Goal: Task Accomplishment & Management: Use online tool/utility

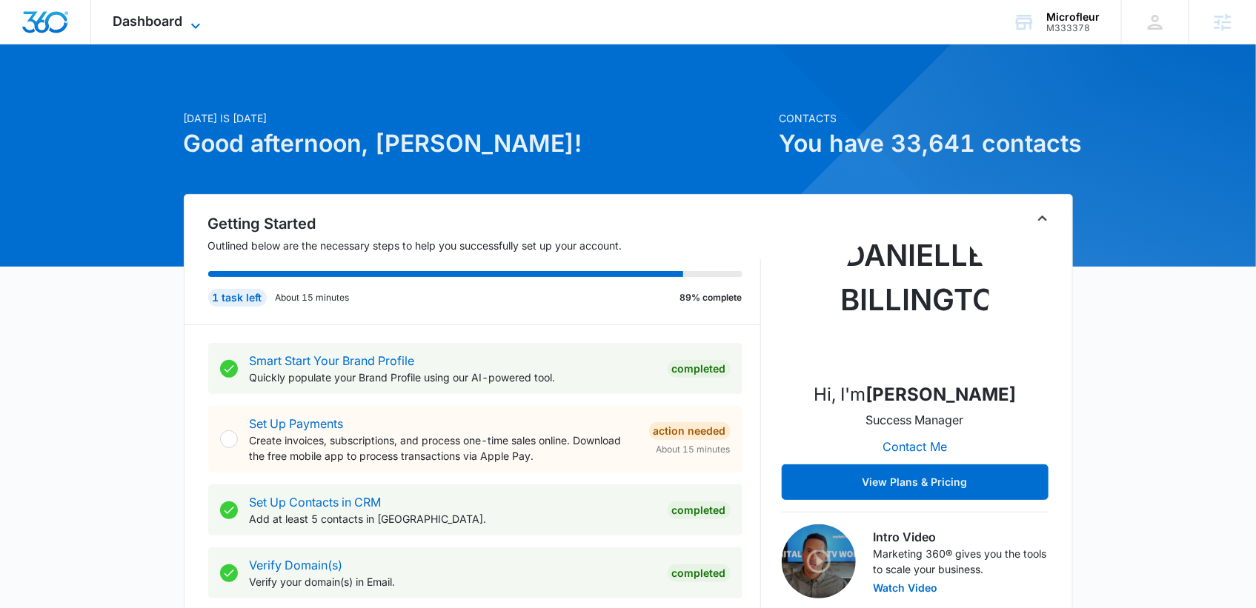
click at [176, 24] on span "Dashboard" at bounding box center [148, 21] width 70 height 16
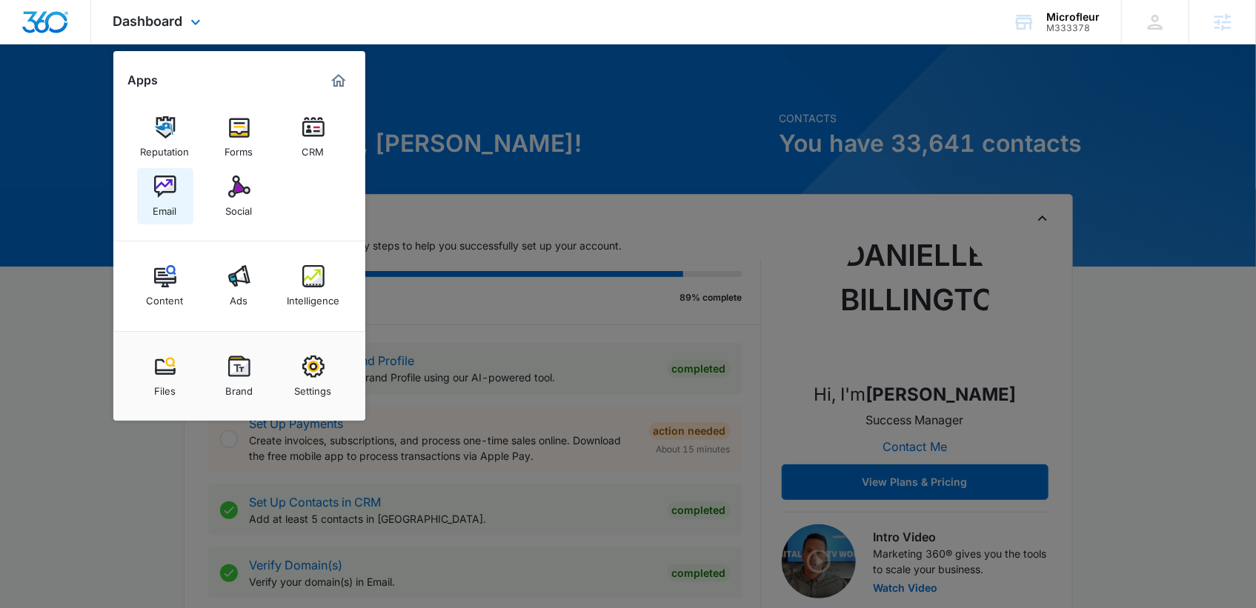
click at [179, 187] on link "Email" at bounding box center [165, 196] width 56 height 56
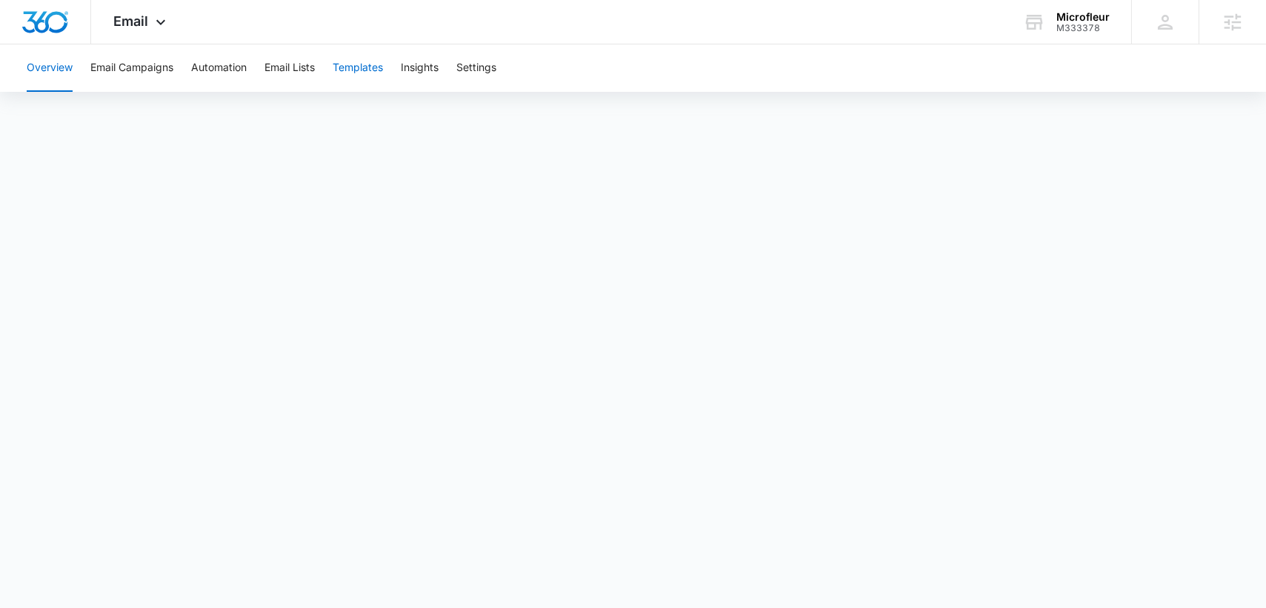
click at [356, 66] on button "Templates" at bounding box center [358, 67] width 50 height 47
click at [205, 59] on button "Automation" at bounding box center [219, 67] width 56 height 47
click at [346, 73] on button "Templates" at bounding box center [358, 67] width 50 height 47
